Goal: Information Seeking & Learning: Learn about a topic

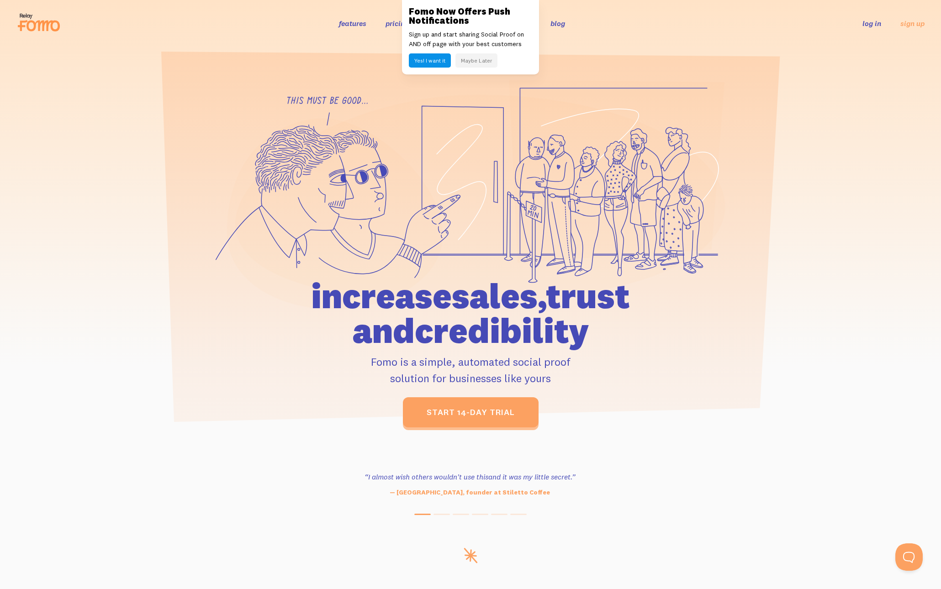
click at [403, 23] on div "Fomo Now Offers Push Notifications Sign up and start sharing Social Proof on AN…" at bounding box center [470, 37] width 137 height 74
click at [394, 23] on link "pricing" at bounding box center [396, 23] width 23 height 9
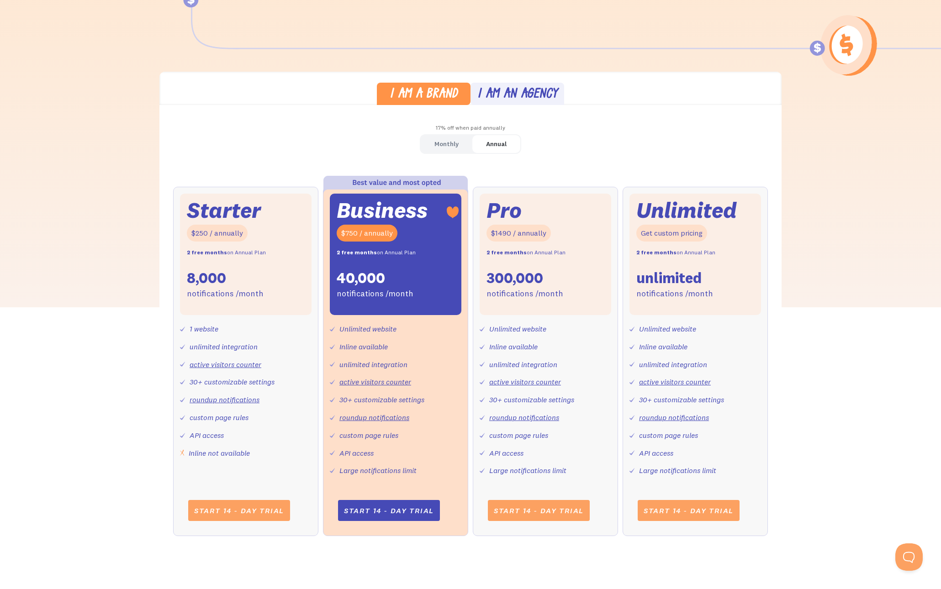
scroll to position [209, 0]
click at [450, 140] on div "Monthly" at bounding box center [446, 143] width 24 height 13
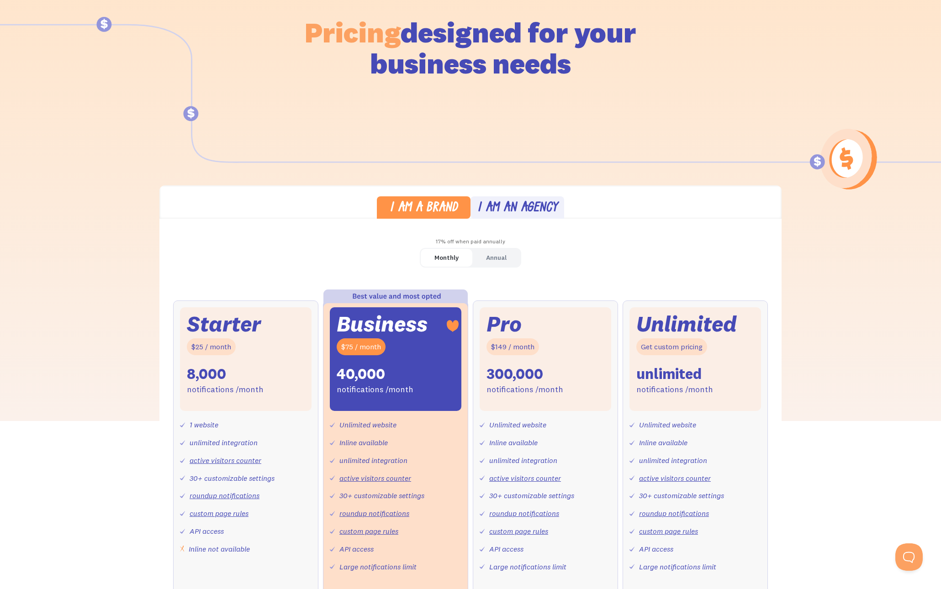
scroll to position [0, 0]
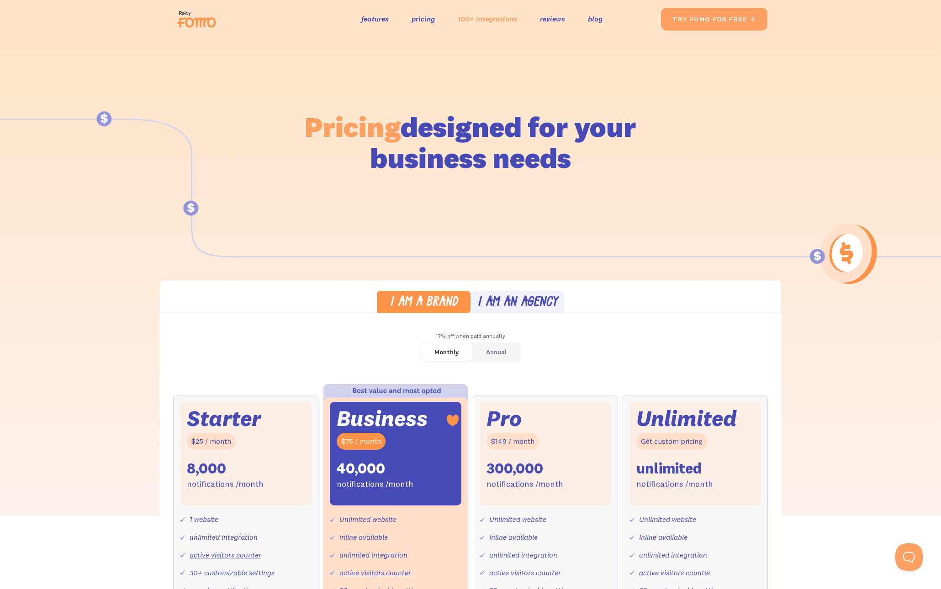
click at [473, 20] on link "100+ integrations" at bounding box center [487, 18] width 59 height 13
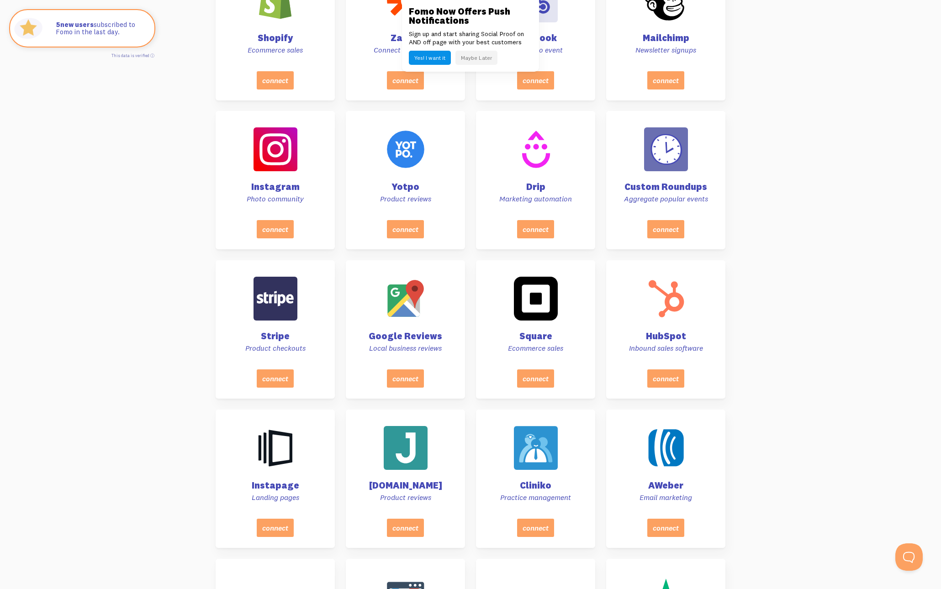
scroll to position [555, 0]
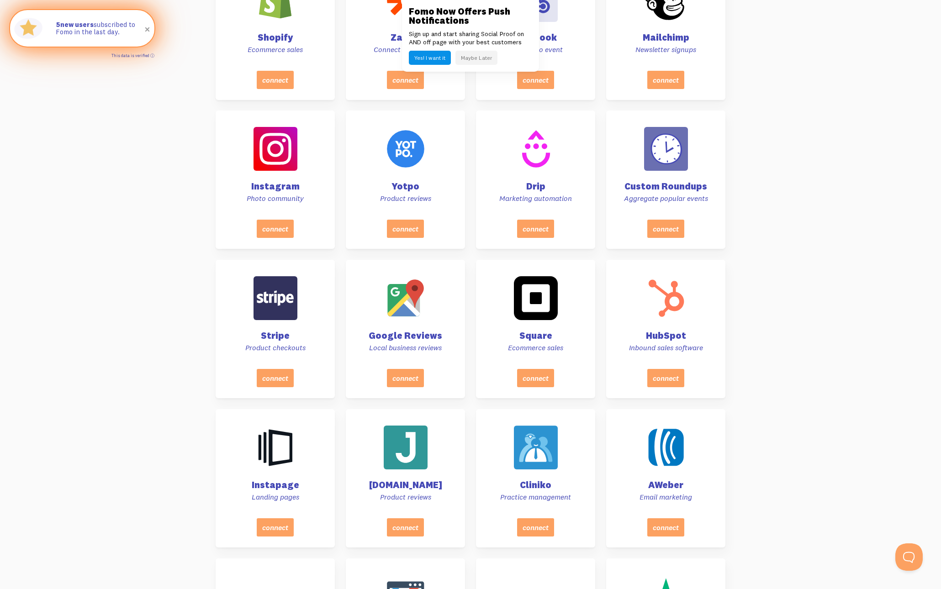
click at [152, 54] on link "This data is verified ⓘ" at bounding box center [132, 55] width 43 height 5
